Goal: Navigation & Orientation: Find specific page/section

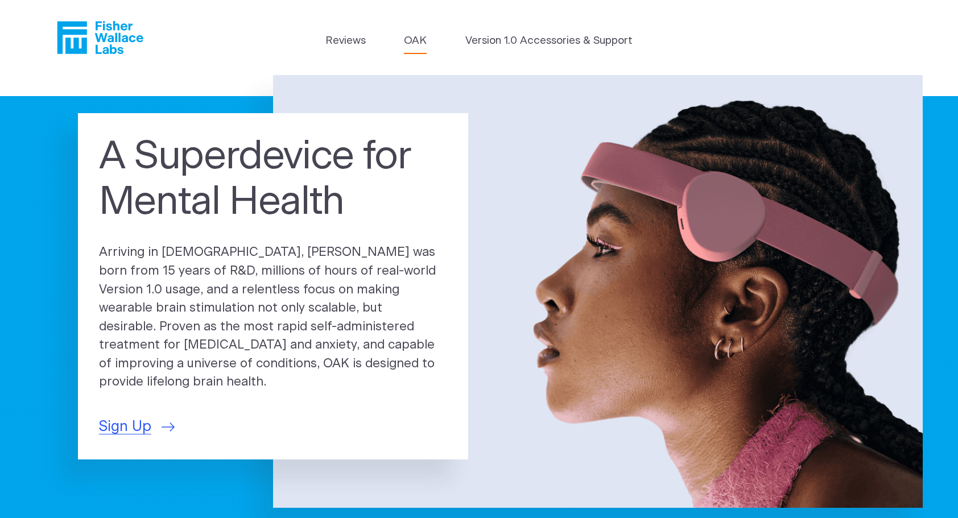
click at [406, 39] on link "OAK" at bounding box center [415, 41] width 23 height 16
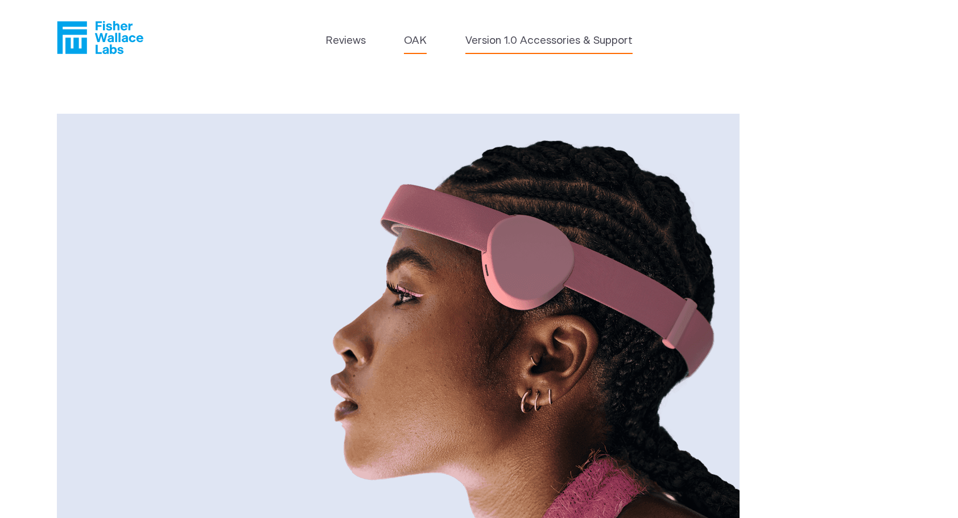
click at [535, 44] on link "Version 1.0 Accessories & Support" at bounding box center [548, 41] width 167 height 16
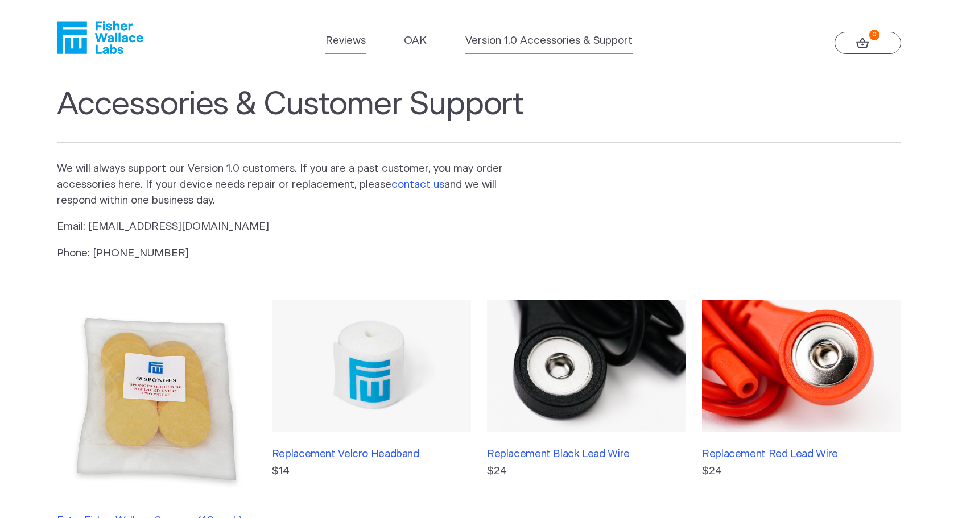
click at [351, 39] on link "Reviews" at bounding box center [345, 41] width 40 height 16
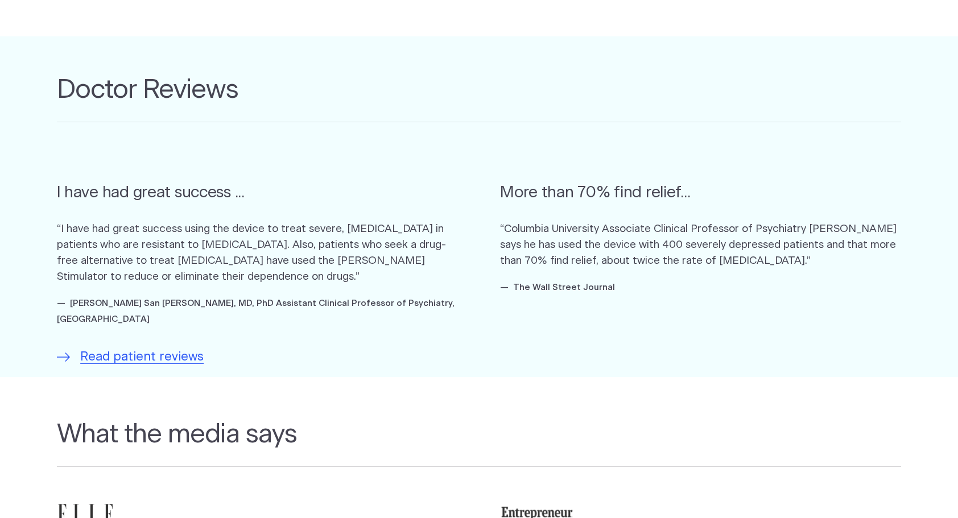
scroll to position [626, 0]
